Goal: Book appointment/travel/reservation

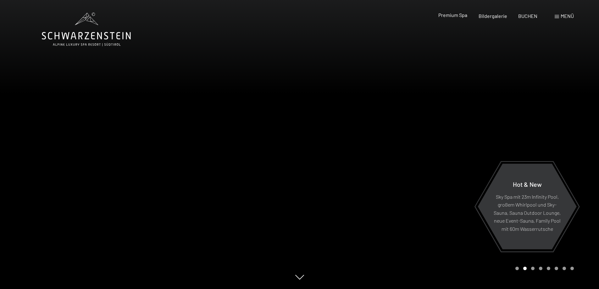
click at [461, 17] on span "Premium Spa" at bounding box center [452, 15] width 29 height 6
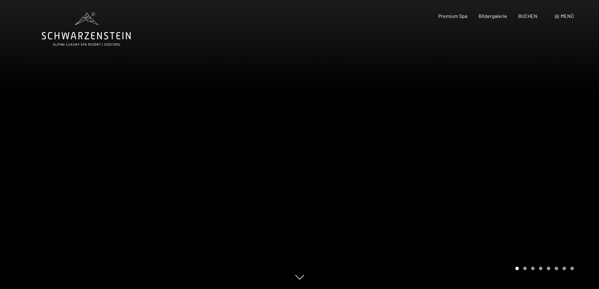
click at [560, 16] on div "Menü" at bounding box center [563, 16] width 19 height 7
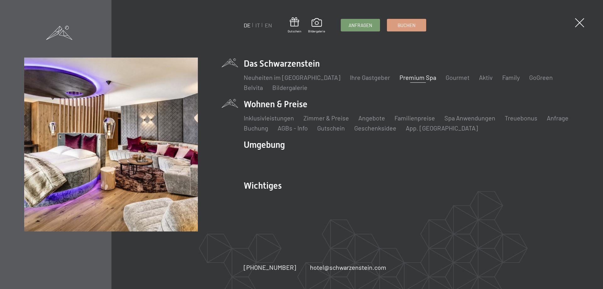
click at [269, 105] on li "Wohnen & Preise Inklusivleistungen Zimmer & Preise Liste Angebote Liste Familie…" at bounding box center [411, 115] width 335 height 34
click at [329, 119] on link "Zimmer & Preise" at bounding box center [327, 118] width 46 height 8
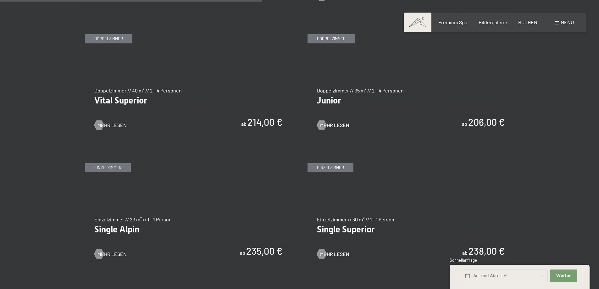
scroll to position [849, 0]
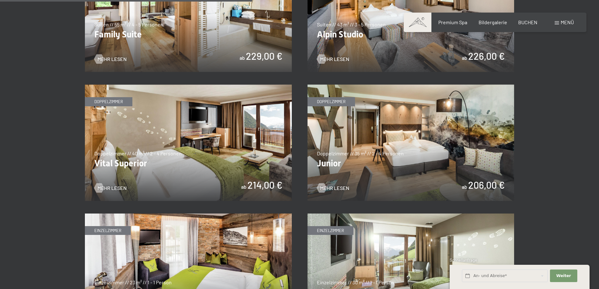
click at [406, 147] on img at bounding box center [410, 143] width 207 height 116
